Goal: Contribute content: Add original content to the website for others to see

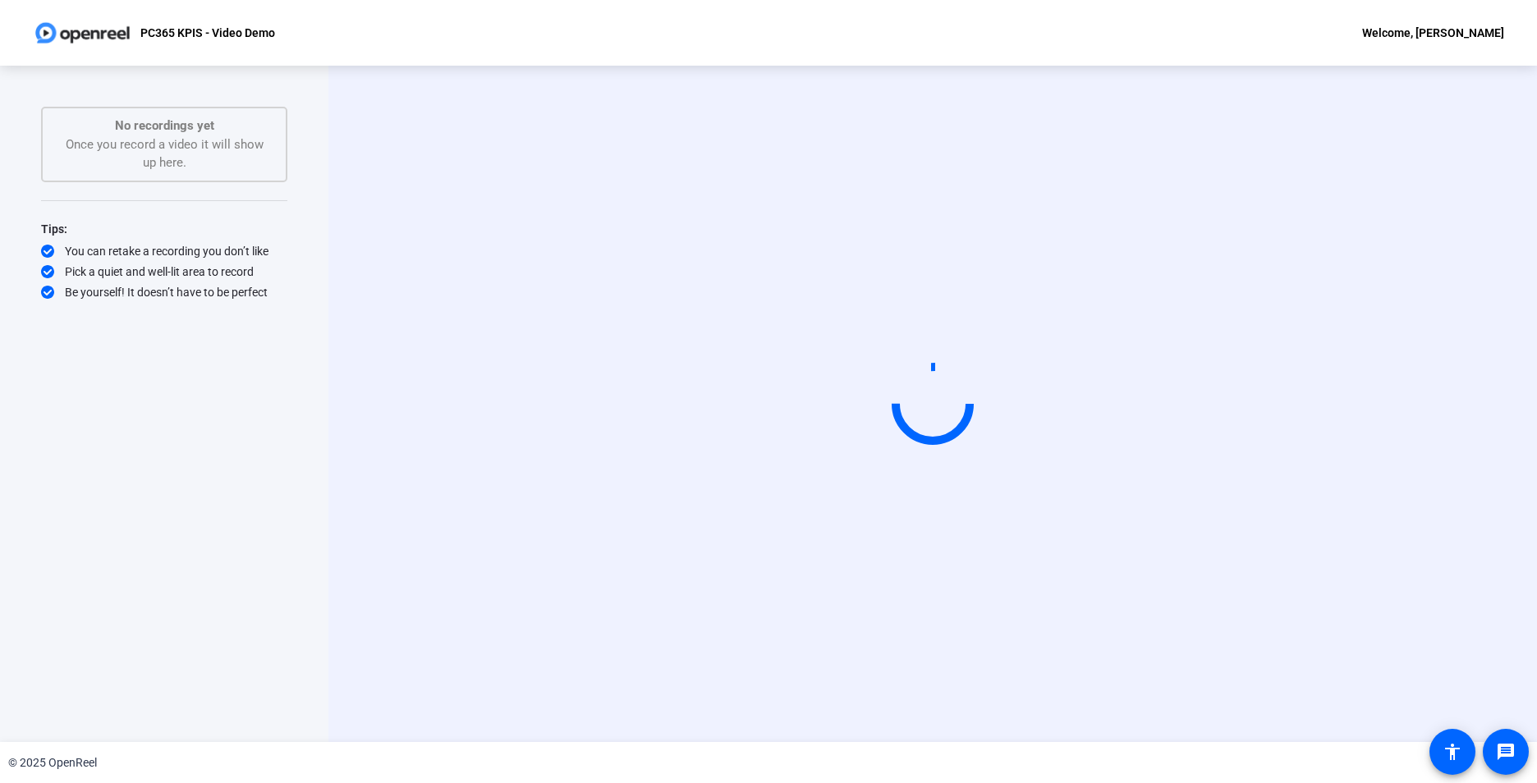
drag, startPoint x: 0, startPoint y: 723, endPoint x: 110, endPoint y: 550, distance: 205.3
click at [0, 714] on html "Press Alt+1 for screen-reader mode, Alt+0 to cancel Accessibility Screen-Reader…" at bounding box center [768, 391] width 1537 height 783
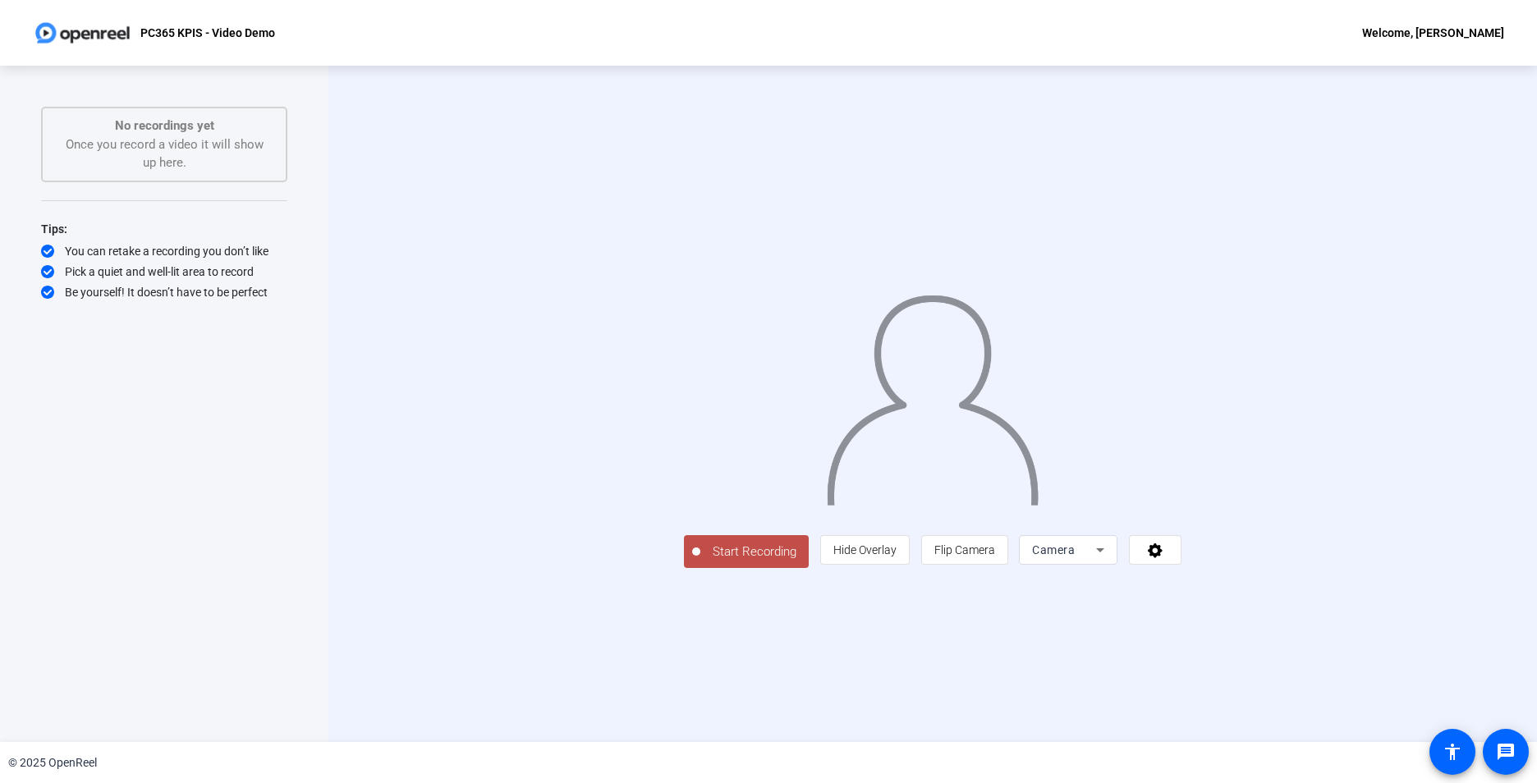
click at [700, 562] on span "Start Recording" at bounding box center [754, 552] width 108 height 19
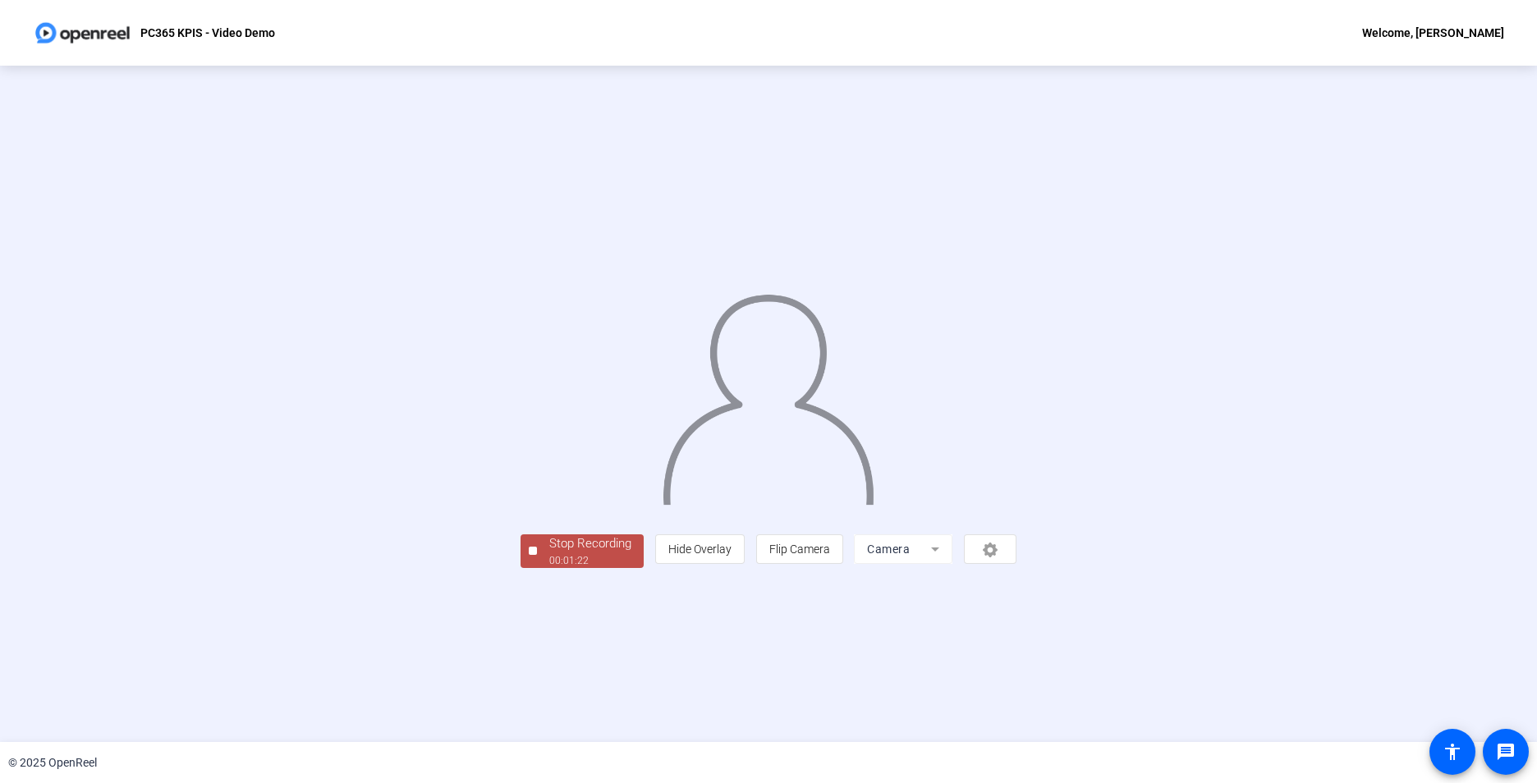
click at [549, 553] on div "Stop Recording" at bounding box center [590, 544] width 82 height 19
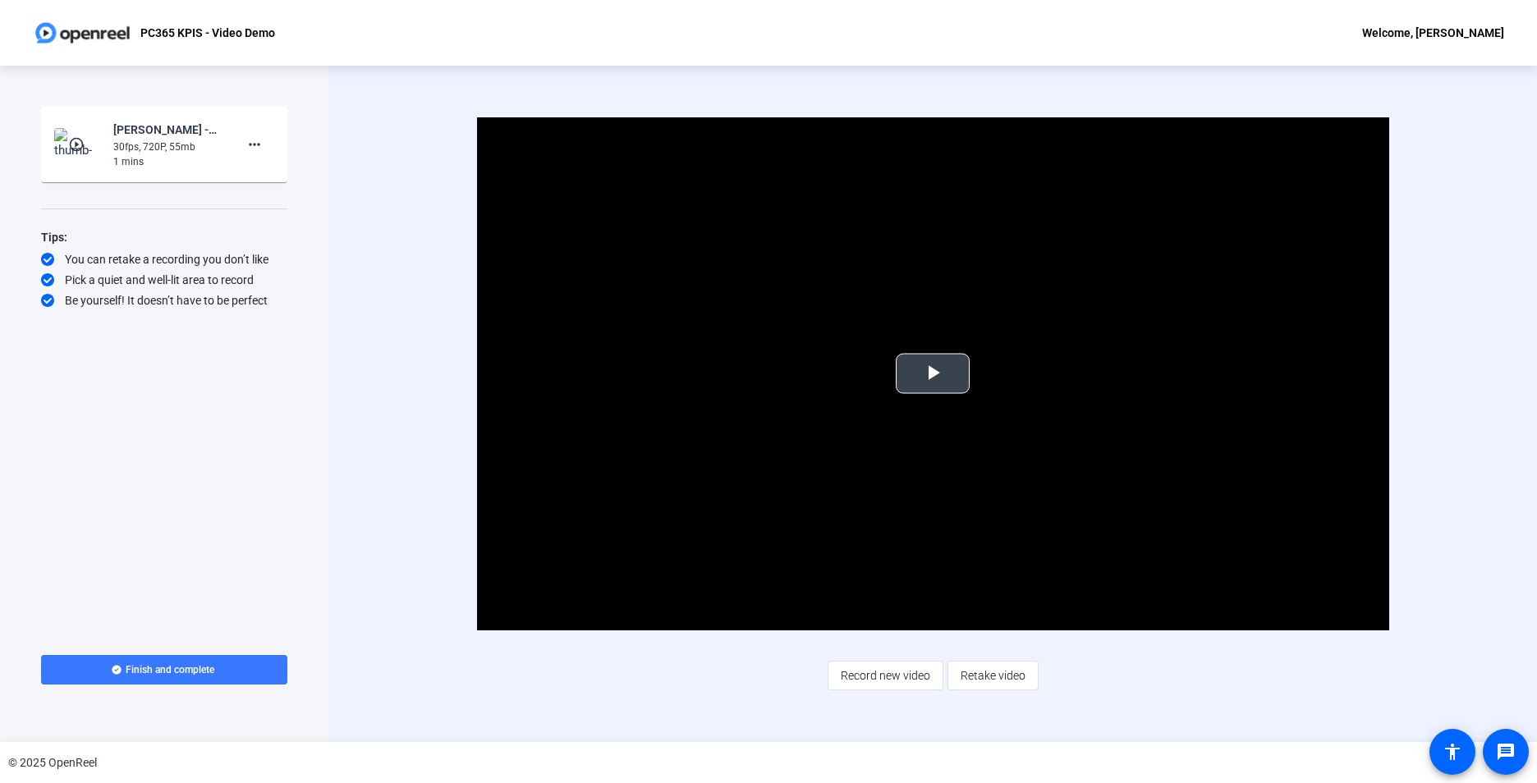
click at [933, 374] on span "Video Player" at bounding box center [933, 374] width 0 height 0
click at [991, 679] on span "Retake video" at bounding box center [993, 675] width 65 height 31
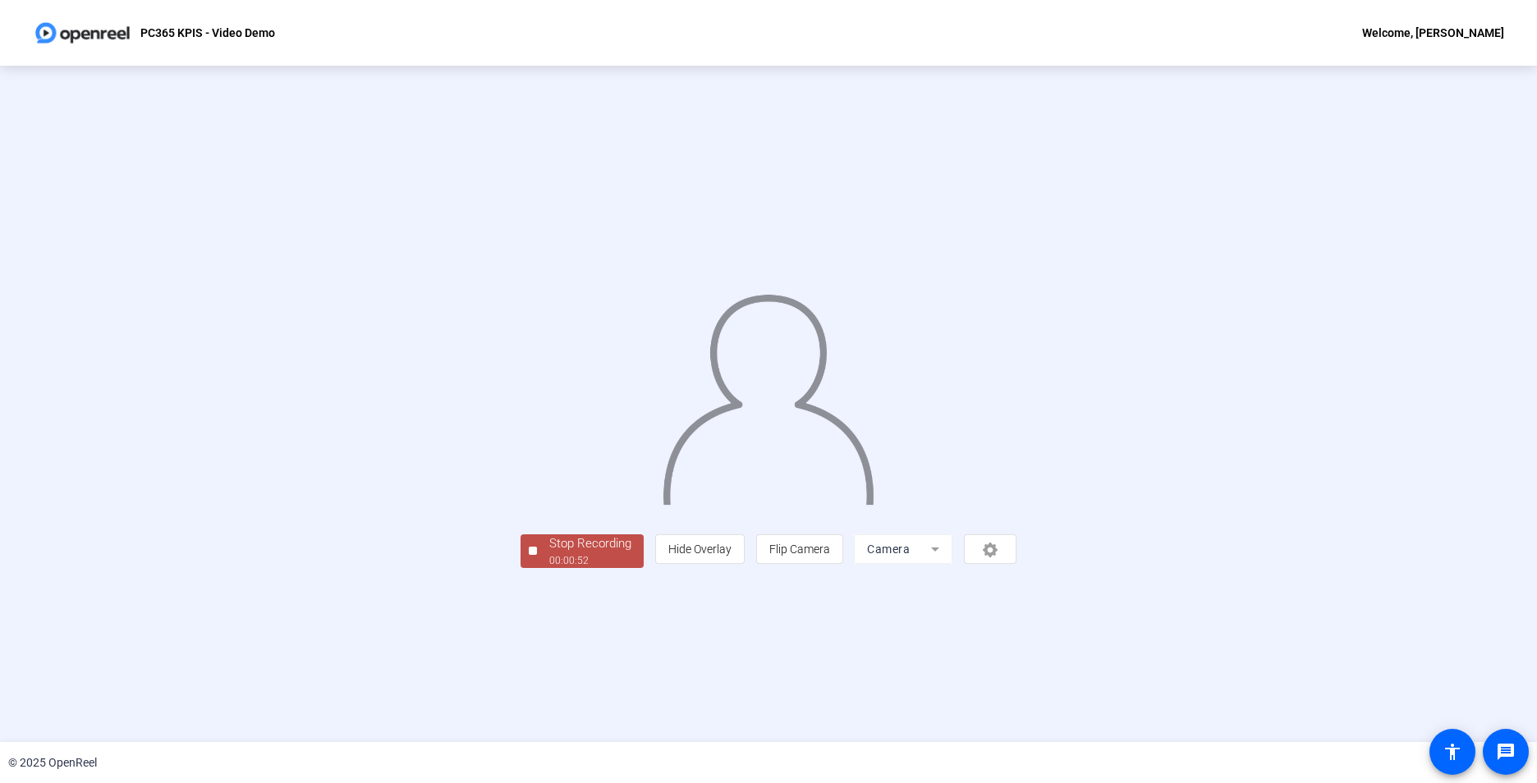
click at [549, 568] on div "00:00:52" at bounding box center [590, 560] width 82 height 15
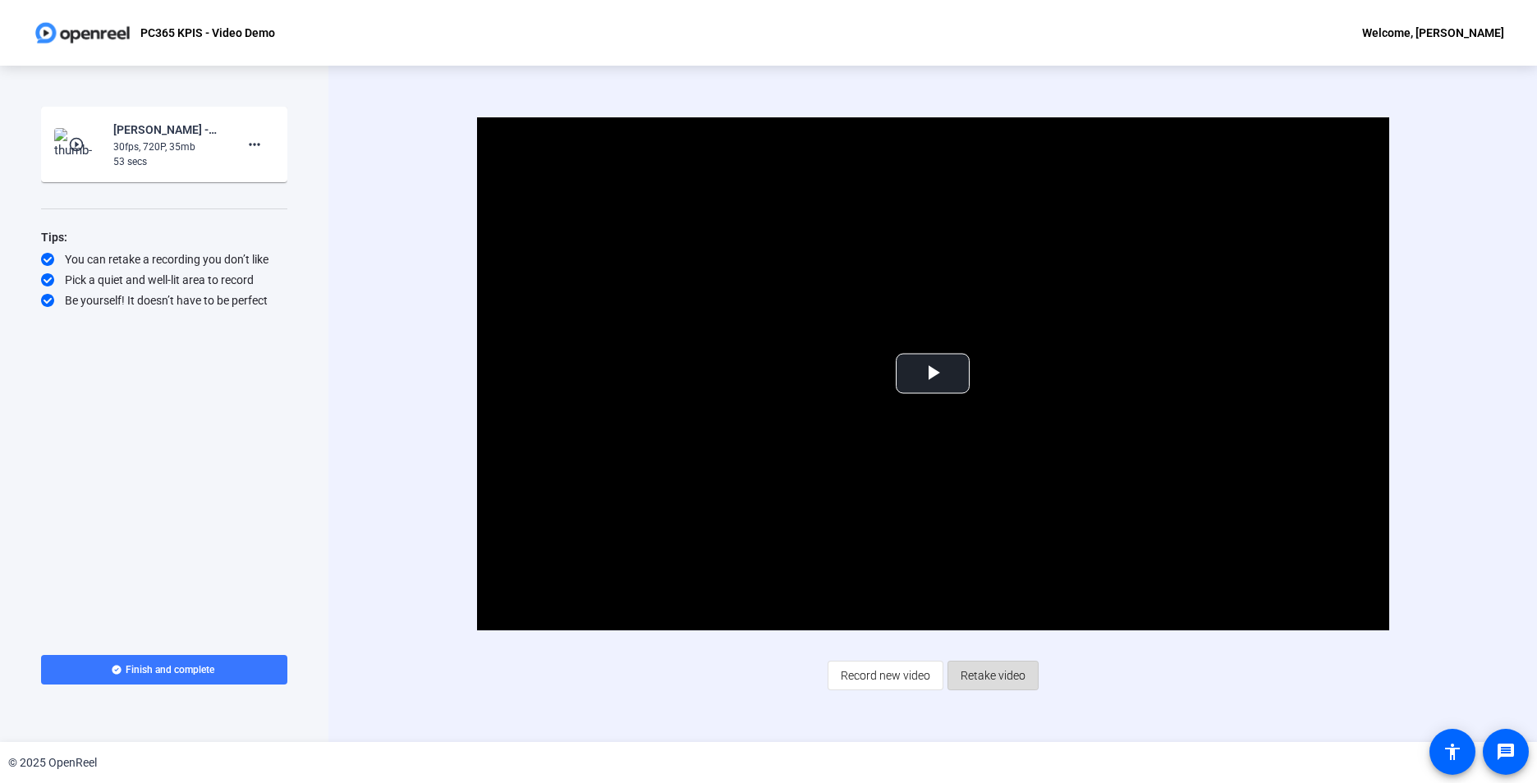
click at [1006, 681] on span "Retake video" at bounding box center [993, 675] width 65 height 31
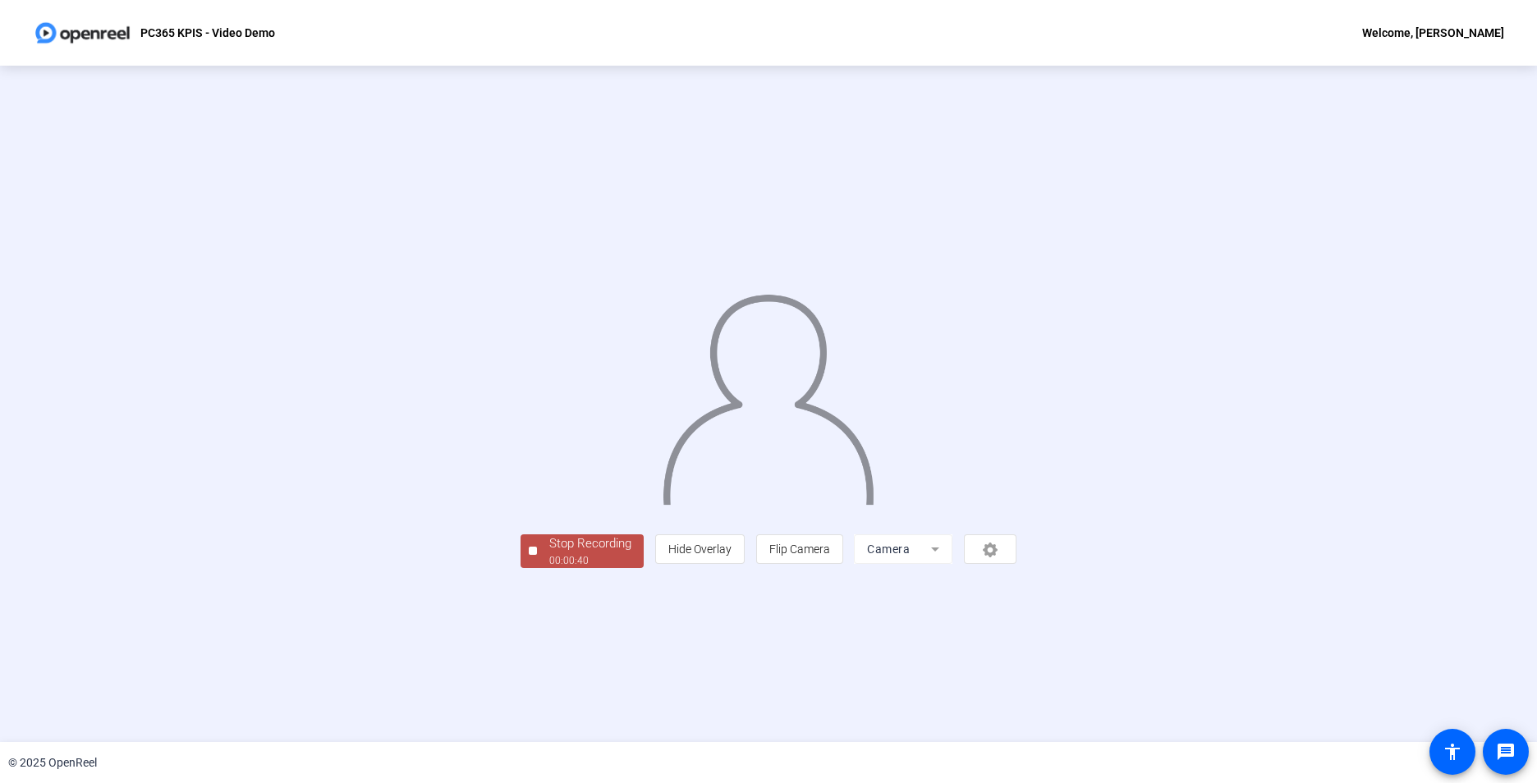
click at [549, 553] on div "Stop Recording" at bounding box center [590, 544] width 82 height 19
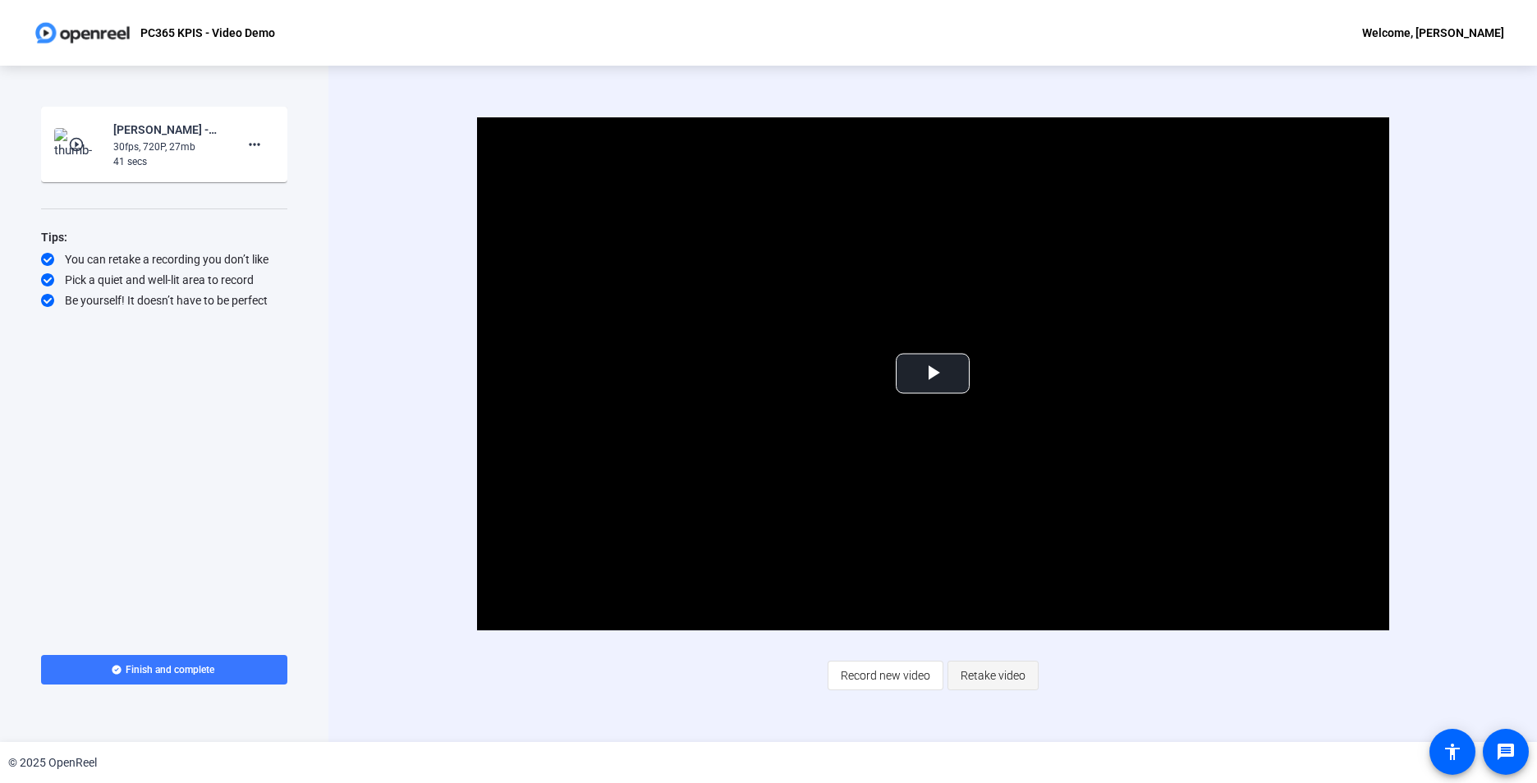
click at [1005, 673] on span "Retake video" at bounding box center [993, 675] width 65 height 31
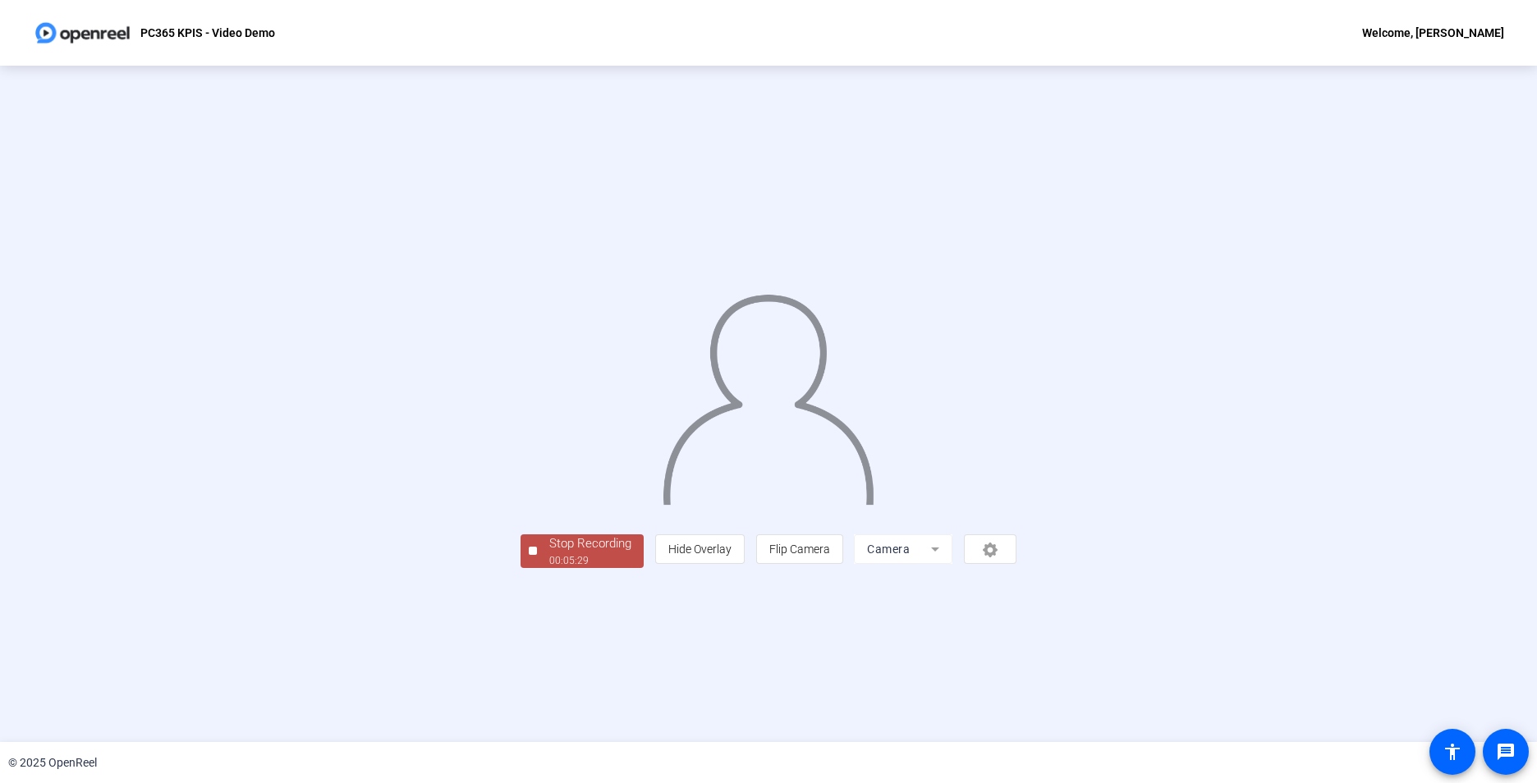
click at [549, 553] on div "Stop Recording" at bounding box center [590, 544] width 82 height 19
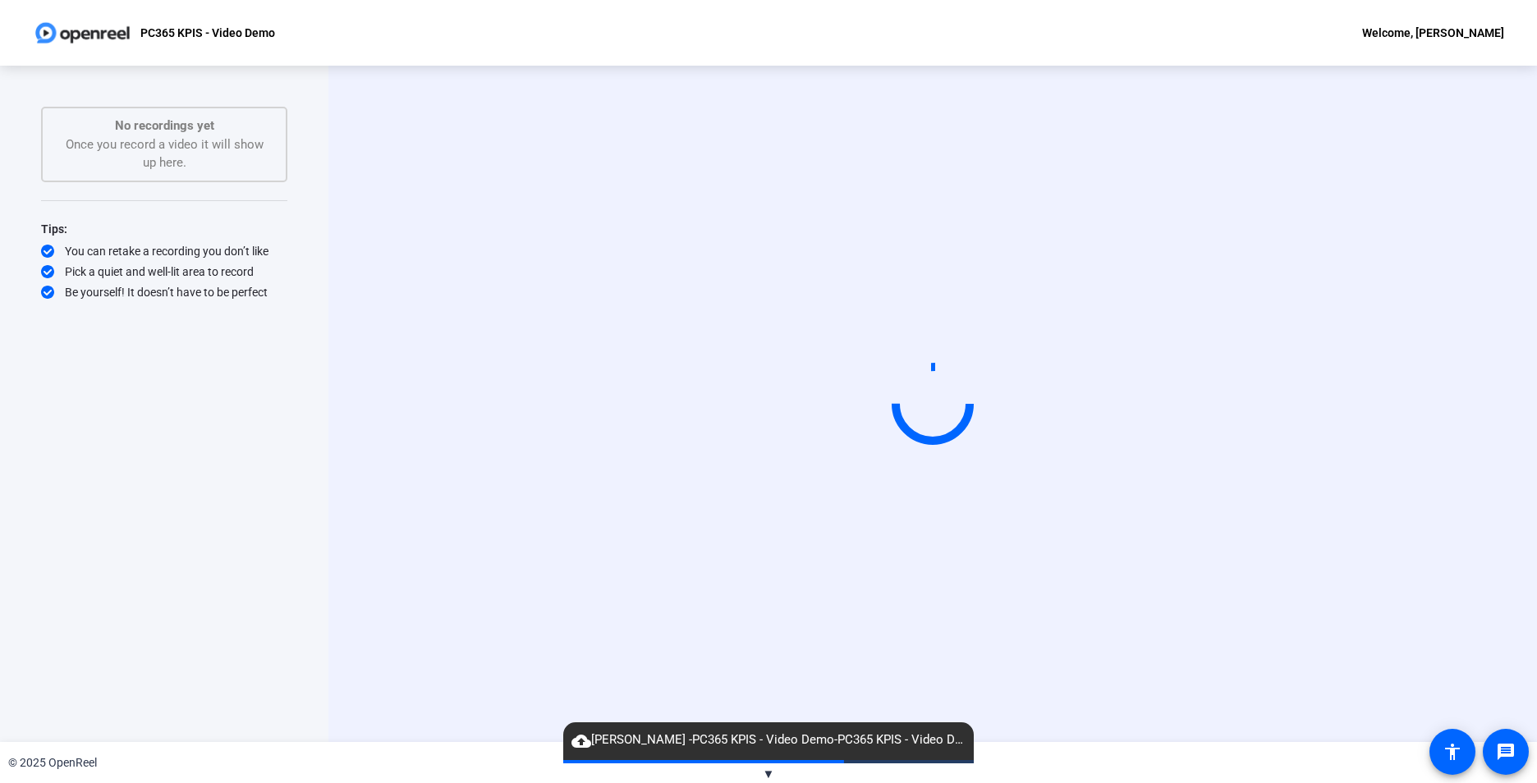
click at [1420, 335] on div "Start Recording" at bounding box center [932, 404] width 1027 height 139
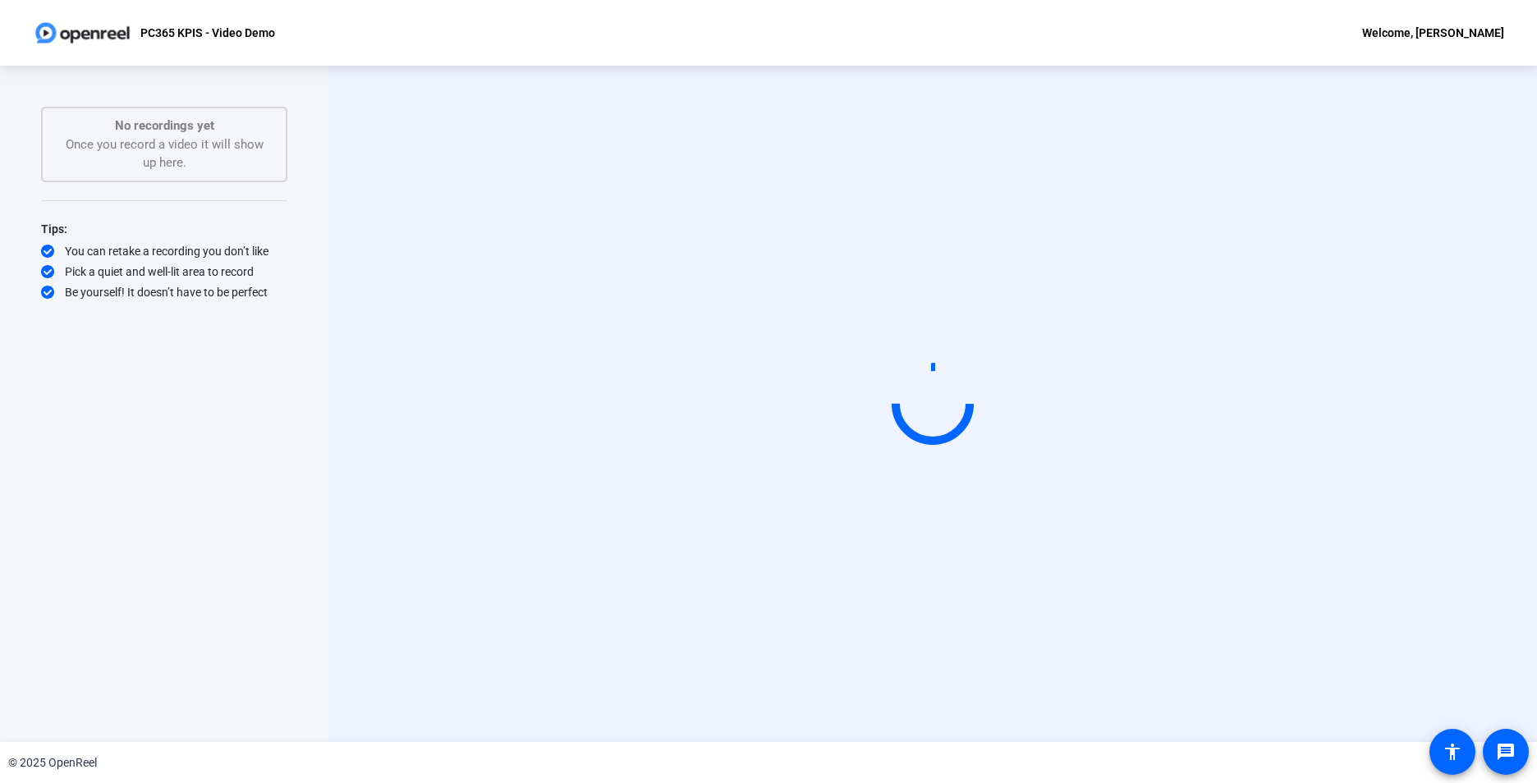
click at [769, 740] on div "Start Recording" at bounding box center [932, 404] width 1209 height 677
click at [783, 765] on div "© 2025 OpenReel" at bounding box center [768, 762] width 1537 height 41
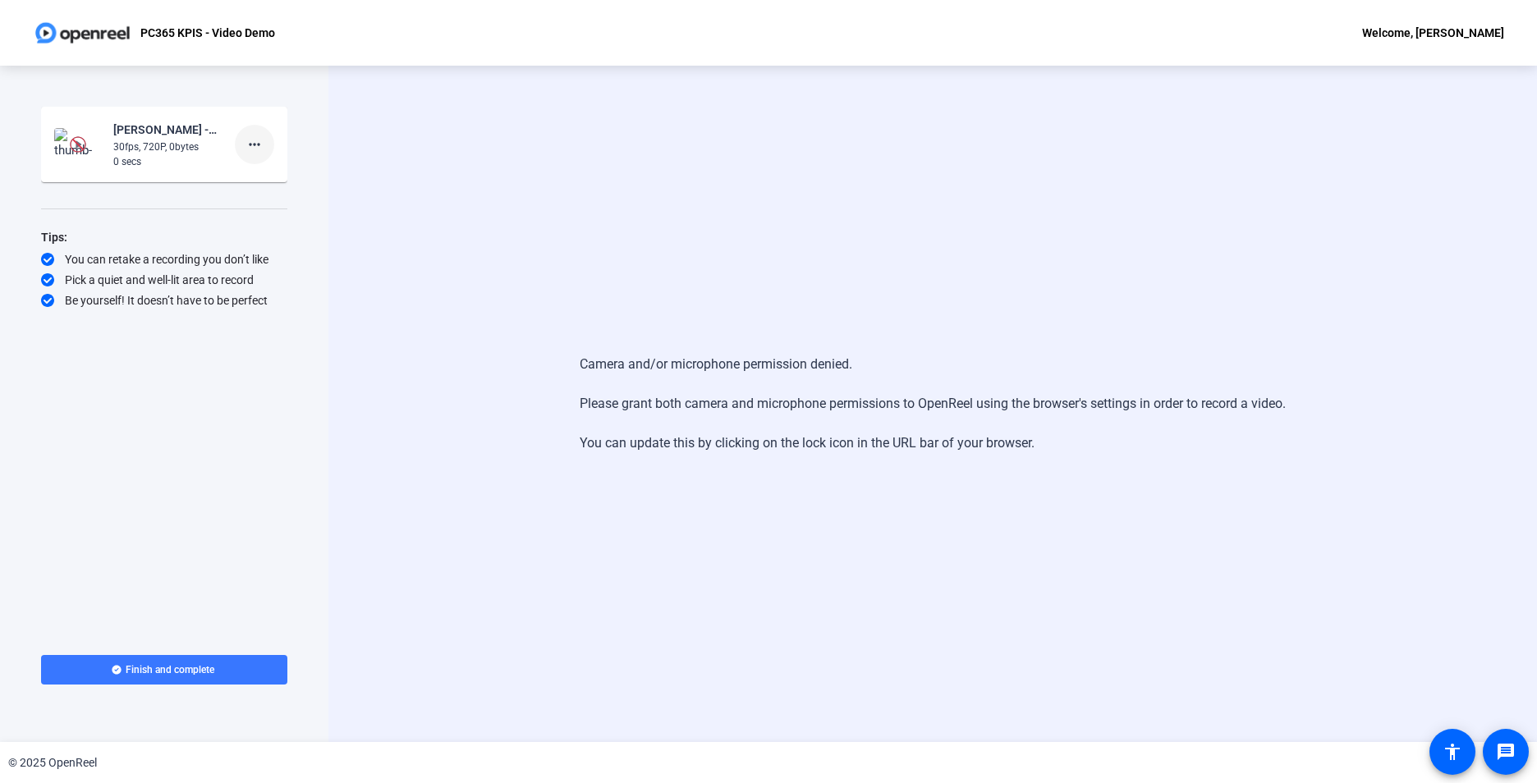
click at [258, 148] on mat-icon "more_horiz" at bounding box center [255, 145] width 20 height 20
click at [263, 177] on span "Delete clip" at bounding box center [281, 179] width 66 height 20
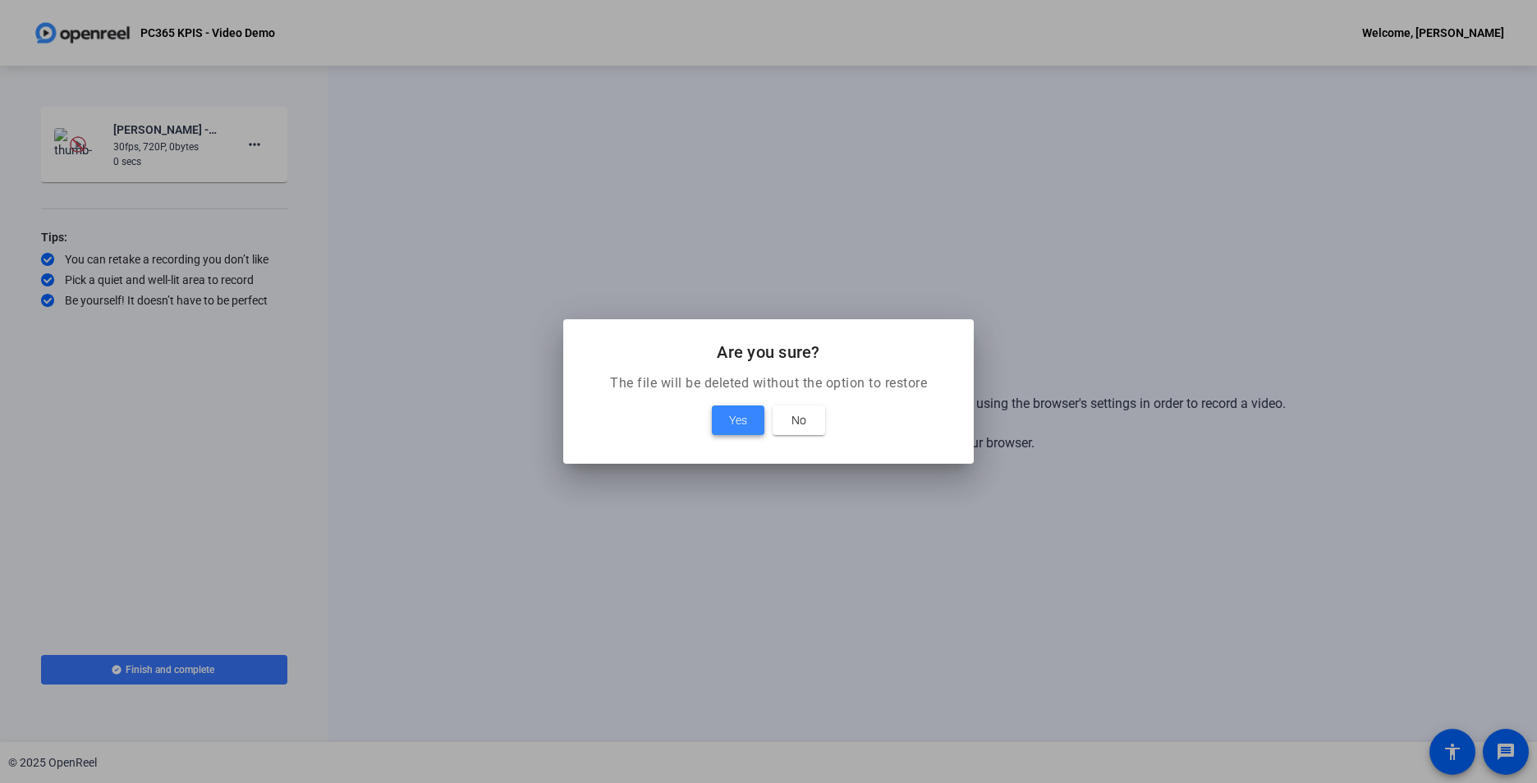
drag, startPoint x: 722, startPoint y: 412, endPoint x: 797, endPoint y: 350, distance: 98.0
click at [723, 412] on span at bounding box center [738, 420] width 53 height 39
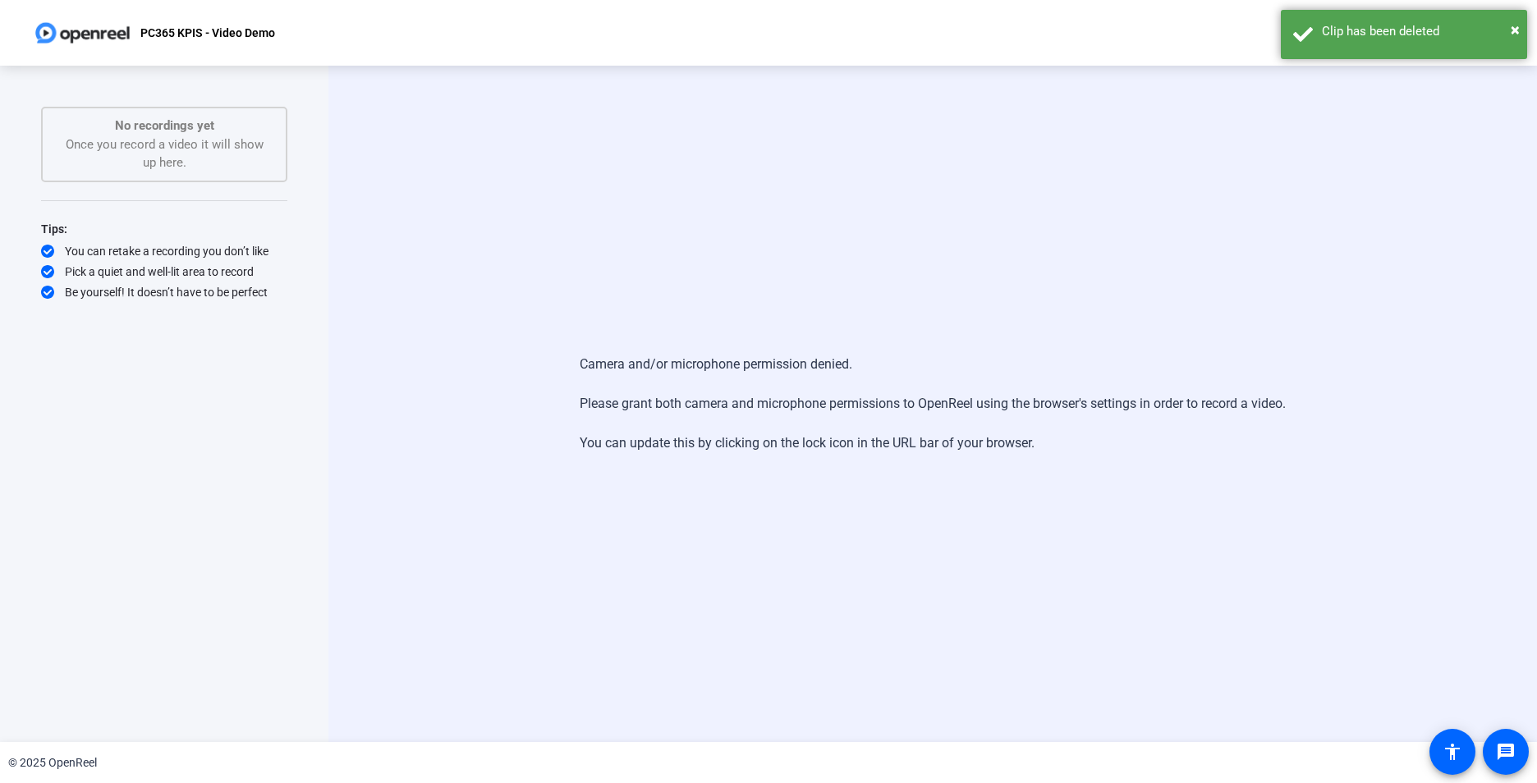
click at [983, 305] on div "Camera and/or microphone permission denied. Please grant both camera and microp…" at bounding box center [932, 404] width 1209 height 677
click at [1258, 0] on div "PC365 KPIS - Video Demo Welcome, [PERSON_NAME]" at bounding box center [768, 33] width 1537 height 66
